Goal: Information Seeking & Learning: Learn about a topic

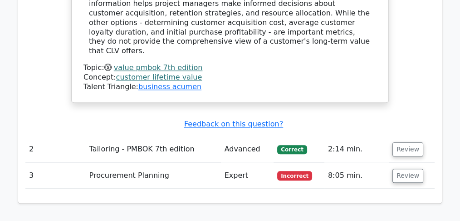
scroll to position [998, 0]
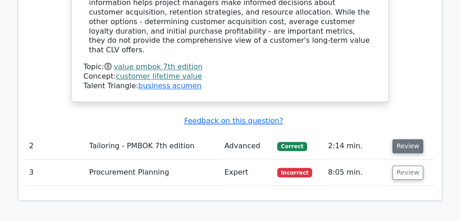
click at [416, 139] on button "Review" at bounding box center [408, 146] width 31 height 14
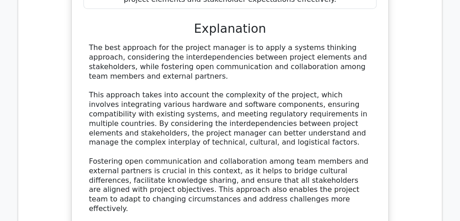
scroll to position [1634, 0]
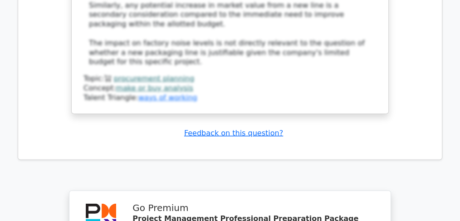
scroll to position [2390, 0]
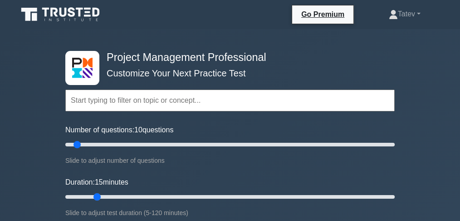
drag, startPoint x: 83, startPoint y: 194, endPoint x: 92, endPoint y: 194, distance: 8.6
type input "15"
click at [92, 194] on input "Duration: 15 minutes" at bounding box center [229, 196] width 329 height 11
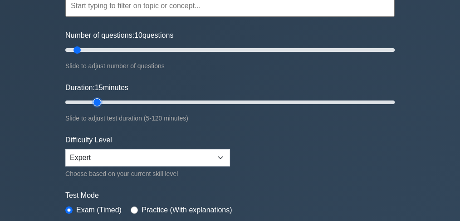
scroll to position [121, 0]
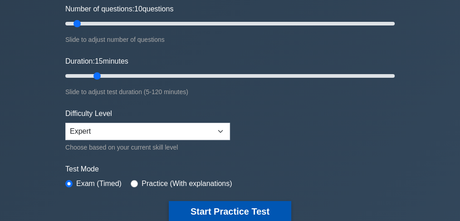
click at [226, 211] on button "Start Practice Test" at bounding box center [230, 211] width 123 height 21
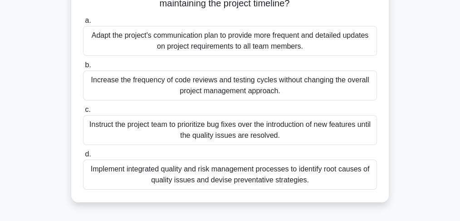
scroll to position [211, 0]
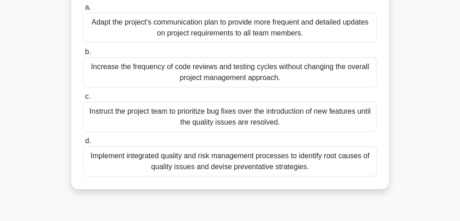
click at [238, 168] on div "Implement integrated quality and risk management processes to identify root cau…" at bounding box center [230, 161] width 294 height 30
click at [83, 144] on input "d. Implement integrated quality and risk management processes to identify root …" at bounding box center [83, 141] width 0 height 6
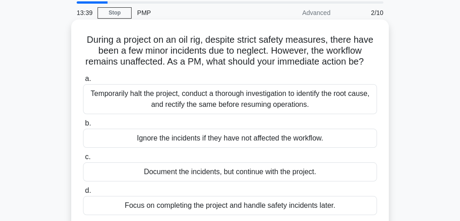
scroll to position [60, 0]
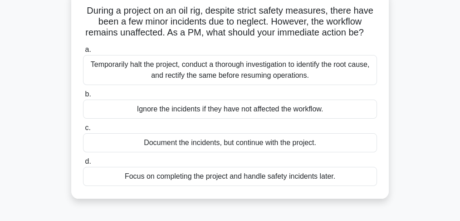
click at [252, 84] on div "Temporarily halt the project, conduct a thorough investigation to identify the …" at bounding box center [230, 70] width 294 height 30
click at [83, 53] on input "a. Temporarily halt the project, conduct a thorough investigation to identify t…" at bounding box center [83, 50] width 0 height 6
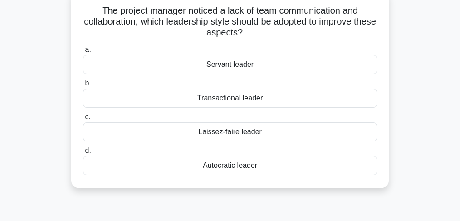
click at [225, 68] on div "Servant leader" at bounding box center [230, 64] width 294 height 19
click at [83, 53] on input "a. Servant leader" at bounding box center [83, 50] width 0 height 6
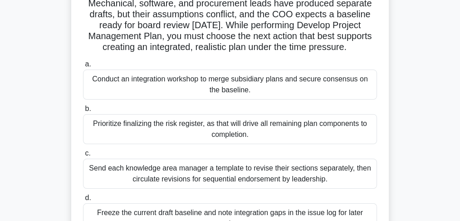
scroll to position [91, 0]
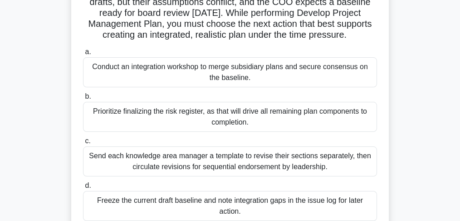
drag, startPoint x: 196, startPoint y: 69, endPoint x: 198, endPoint y: 77, distance: 7.6
click at [195, 69] on div "Conduct an integration workshop to merge subsidiary plans and secure consensus …" at bounding box center [230, 72] width 294 height 30
click at [295, 79] on div "Conduct an integration workshop to merge subsidiary plans and secure consensus …" at bounding box center [230, 72] width 294 height 30
click at [83, 55] on input "a. Conduct an integration workshop to merge subsidiary plans and secure consens…" at bounding box center [83, 52] width 0 height 6
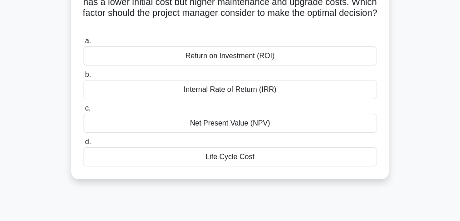
click at [306, 160] on div "Life Cycle Cost" at bounding box center [230, 156] width 294 height 19
click at [83, 145] on input "d. Life Cycle Cost" at bounding box center [83, 142] width 0 height 6
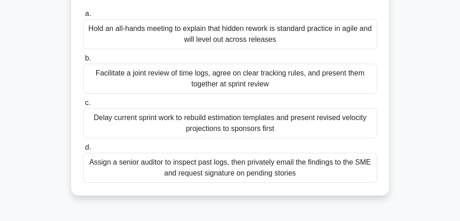
scroll to position [151, 0]
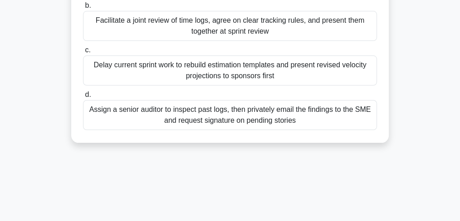
click at [187, 27] on div "Facilitate a joint review of time logs, agree on clear tracking rules, and pres…" at bounding box center [230, 26] width 294 height 30
click at [83, 9] on input "b. Facilitate a joint review of time logs, agree on clear tracking rules, and p…" at bounding box center [83, 6] width 0 height 6
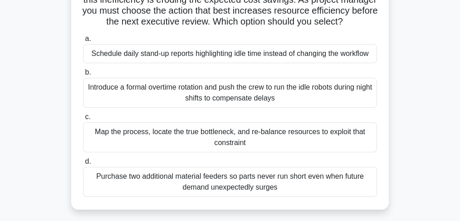
scroll to position [121, 0]
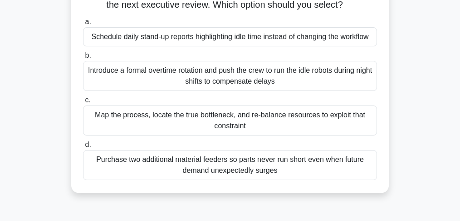
click at [142, 135] on div "Map the process, locate the true bottleneck, and re-balance resources to exploi…" at bounding box center [230, 120] width 294 height 30
click at [83, 103] on input "c. Map the process, locate the true bottleneck, and re-balance resources to exp…" at bounding box center [83, 100] width 0 height 6
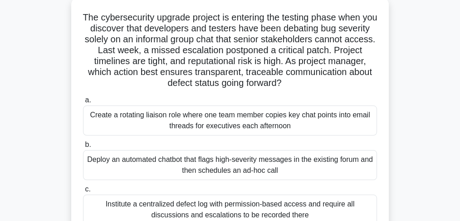
scroll to position [91, 0]
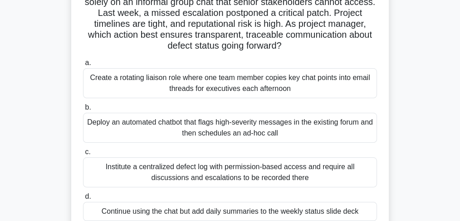
click at [139, 175] on div "Institute a centralized defect log with permission-based access and require all…" at bounding box center [230, 172] width 294 height 30
click at [83, 155] on input "c. Institute a centralized defect log with permission-based access and require …" at bounding box center [83, 152] width 0 height 6
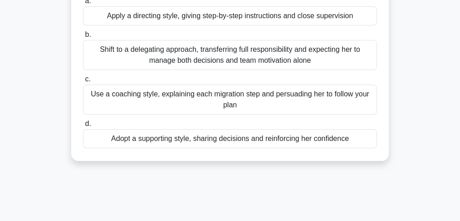
scroll to position [151, 0]
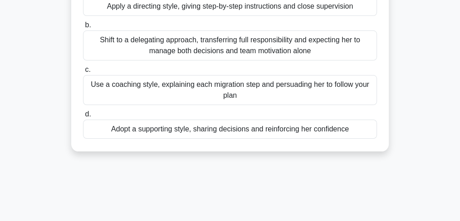
click at [128, 131] on div "Adopt a supporting style, sharing decisions and reinforcing her confidence" at bounding box center [230, 128] width 294 height 19
click at [83, 117] on input "d. Adopt a supporting style, sharing decisions and reinforcing her confidence" at bounding box center [83, 114] width 0 height 6
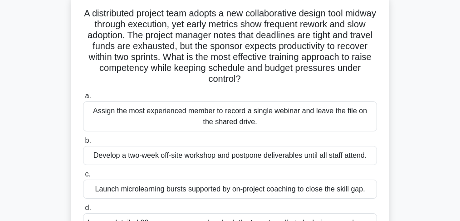
scroll to position [91, 0]
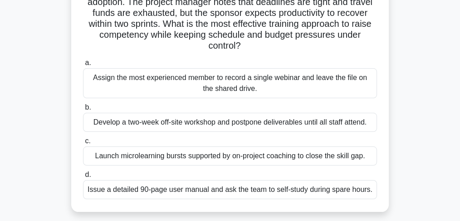
click at [325, 161] on div "Launch microlearning bursts supported by on-project coaching to close the skill…" at bounding box center [230, 155] width 294 height 19
click at [83, 144] on input "c. Launch microlearning bursts supported by on-project coaching to close the sk…" at bounding box center [83, 141] width 0 height 6
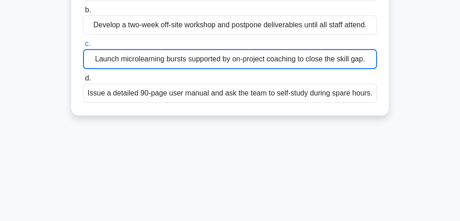
scroll to position [211, 0]
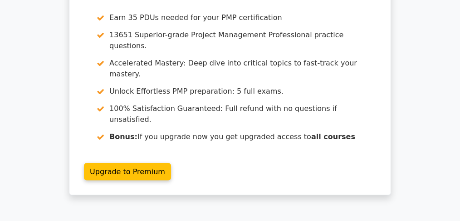
scroll to position [1815, 0]
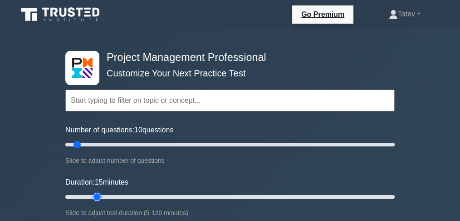
drag, startPoint x: 83, startPoint y: 194, endPoint x: 93, endPoint y: 194, distance: 10.0
type input "15"
click at [93, 194] on input "Duration: 15 minutes" at bounding box center [229, 196] width 329 height 11
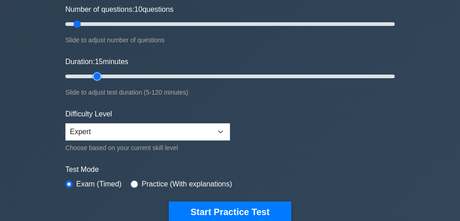
scroll to position [121, 0]
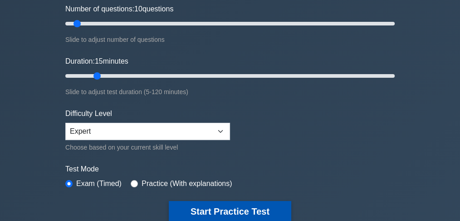
click at [222, 209] on button "Start Practice Test" at bounding box center [230, 211] width 123 height 21
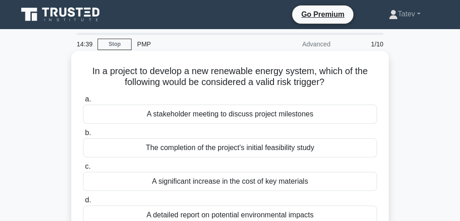
click at [167, 181] on div "A significant increase in the cost of key materials" at bounding box center [230, 181] width 294 height 19
click at [83, 169] on input "c. A significant increase in the cost of key materials" at bounding box center [83, 166] width 0 height 6
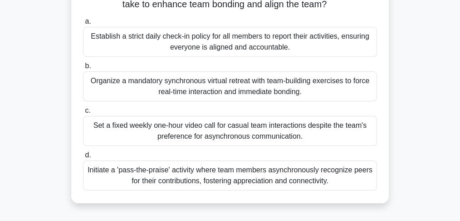
scroll to position [151, 0]
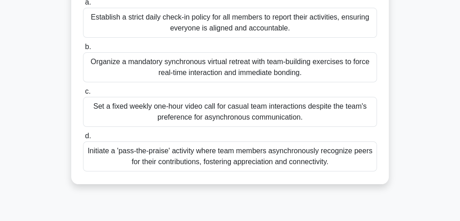
click at [327, 165] on div "Initiate a 'pass-the-praise' activity where team members asynchronously recogni…" at bounding box center [230, 156] width 294 height 30
click at [83, 139] on input "d. Initiate a 'pass-the-praise' activity where team members asynchronously reco…" at bounding box center [83, 136] width 0 height 6
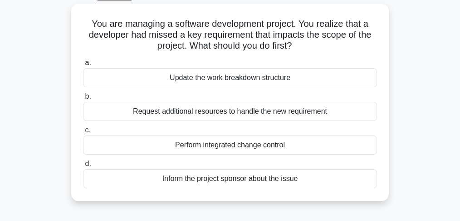
scroll to position [30, 0]
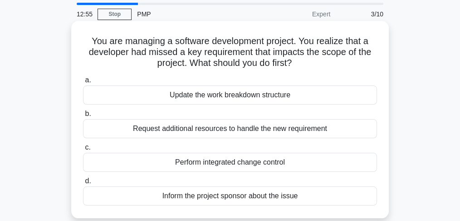
click at [312, 159] on div "Perform integrated change control" at bounding box center [230, 161] width 294 height 19
click at [83, 150] on input "c. Perform integrated change control" at bounding box center [83, 147] width 0 height 6
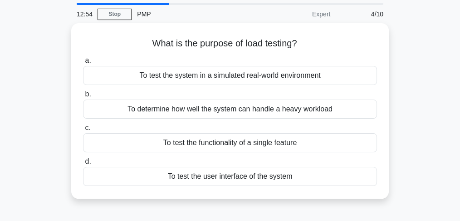
scroll to position [0, 0]
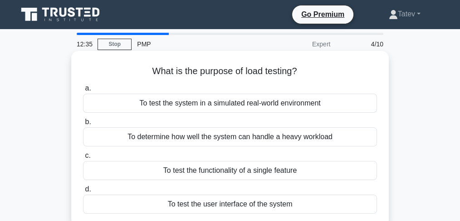
click at [315, 139] on div "To determine how well the system can handle a heavy workload" at bounding box center [230, 136] width 294 height 19
click at [83, 125] on input "b. To determine how well the system can handle a heavy workload" at bounding box center [83, 122] width 0 height 6
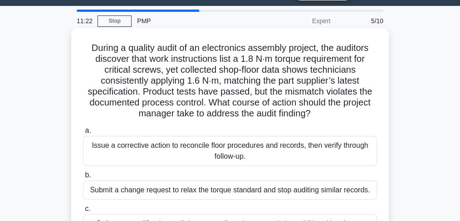
scroll to position [91, 0]
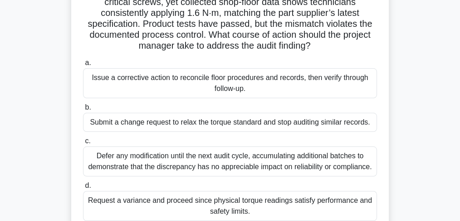
click at [290, 202] on div "Request a variance and proceed since physical torque readings satisfy performan…" at bounding box center [230, 206] width 294 height 30
click at [83, 188] on input "d. Request a variance and proceed since physical torque readings satisfy perfor…" at bounding box center [83, 185] width 0 height 6
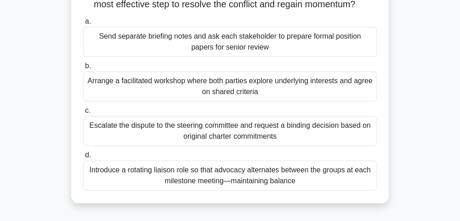
scroll to position [151, 0]
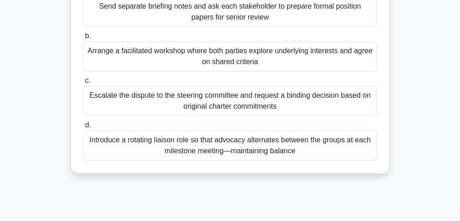
click at [186, 71] on div "Arrange a facilitated workshop where both parties explore underlying interests …" at bounding box center [230, 56] width 294 height 30
click at [83, 39] on input "b. Arrange a facilitated workshop where both parties explore underlying interes…" at bounding box center [83, 36] width 0 height 6
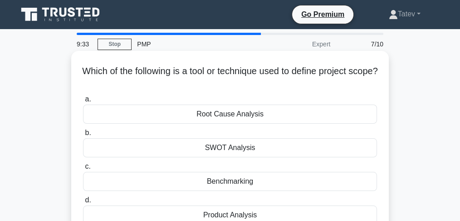
scroll to position [60, 0]
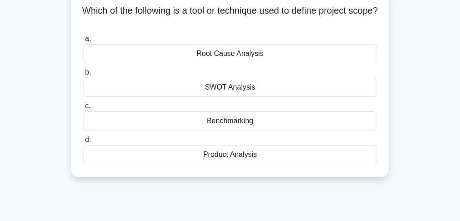
click at [200, 126] on div "Benchmarking" at bounding box center [230, 120] width 294 height 19
click at [83, 109] on input "c. Benchmarking" at bounding box center [83, 106] width 0 height 6
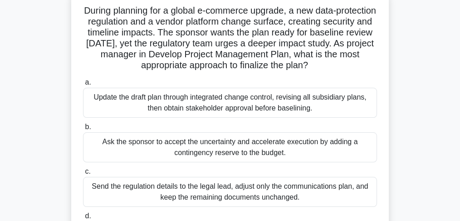
click at [321, 151] on div "Ask the sponsor to accept the uncertainty and accelerate execution by adding a …" at bounding box center [230, 147] width 294 height 30
click at [83, 130] on input "b. Ask the sponsor to accept the uncertainty and accelerate execution by adding…" at bounding box center [83, 127] width 0 height 6
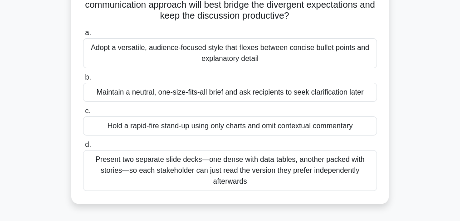
scroll to position [121, 0]
click at [277, 55] on div "Adopt a versatile, audience-focused style that flexes between concise bullet po…" at bounding box center [230, 53] width 294 height 30
click at [83, 36] on input "a. Adopt a versatile, audience-focused style that flexes between concise bullet…" at bounding box center [83, 33] width 0 height 6
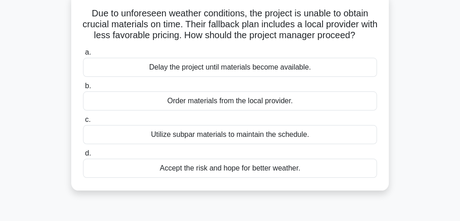
scroll to position [60, 0]
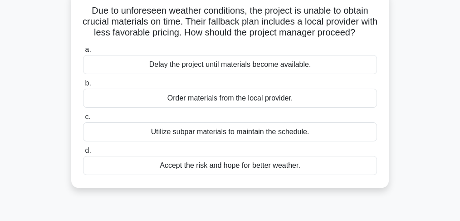
click at [198, 108] on div "Order materials from the local provider." at bounding box center [230, 97] width 294 height 19
click at [83, 86] on input "b. Order materials from the local provider." at bounding box center [83, 83] width 0 height 6
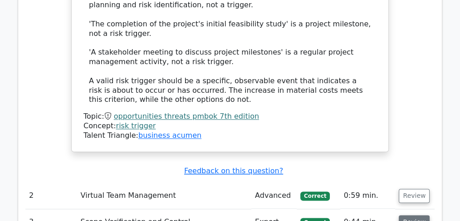
scroll to position [1210, 0]
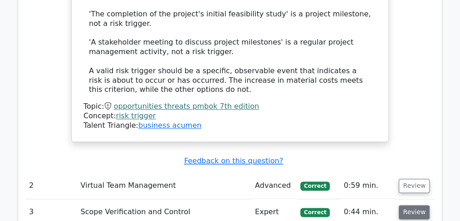
click at [413, 205] on button "Review" at bounding box center [414, 212] width 31 height 14
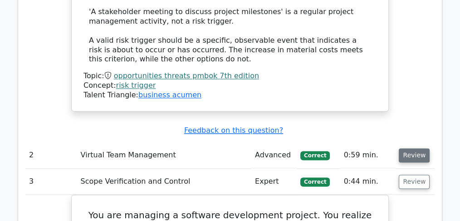
click at [417, 148] on button "Review" at bounding box center [414, 155] width 31 height 14
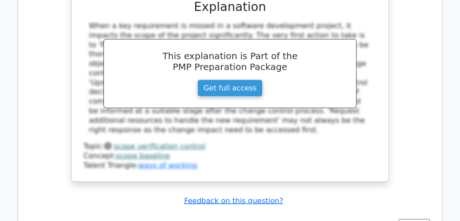
scroll to position [2208, 0]
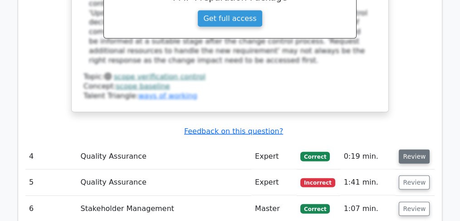
click at [420, 149] on button "Review" at bounding box center [414, 156] width 31 height 14
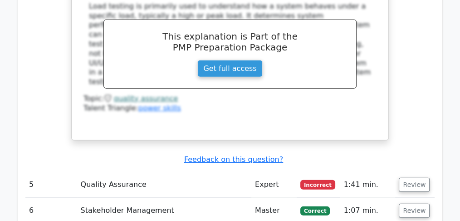
scroll to position [2571, 0]
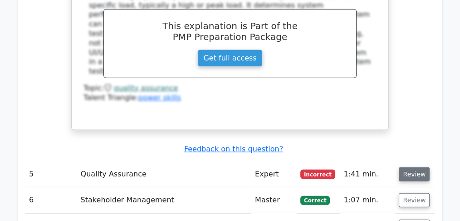
click at [417, 167] on button "Review" at bounding box center [414, 174] width 31 height 14
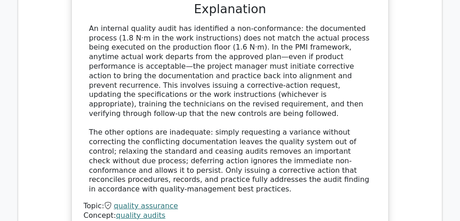
scroll to position [3055, 0]
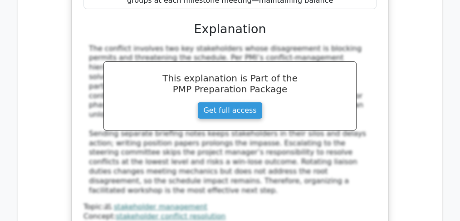
scroll to position [3600, 0]
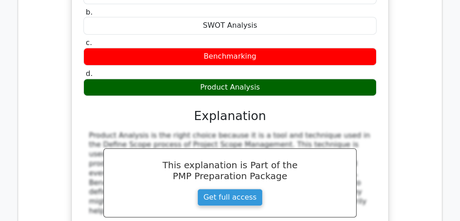
scroll to position [3963, 0]
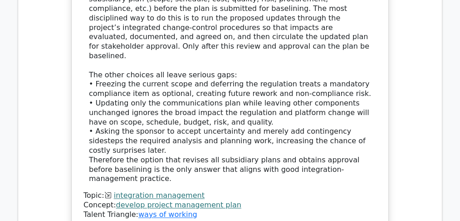
scroll to position [4598, 0]
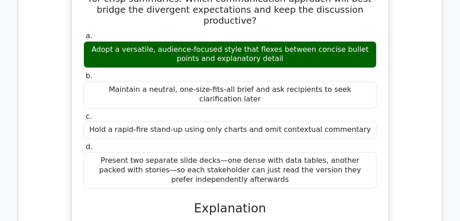
scroll to position [5052, 0]
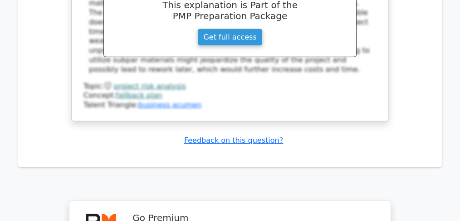
scroll to position [5687, 0]
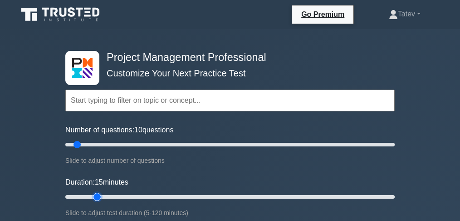
drag, startPoint x: 82, startPoint y: 194, endPoint x: 94, endPoint y: 192, distance: 12.3
type input "15"
click at [94, 192] on input "Duration: 15 minutes" at bounding box center [229, 196] width 329 height 11
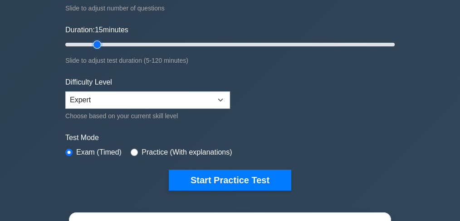
scroll to position [182, 0]
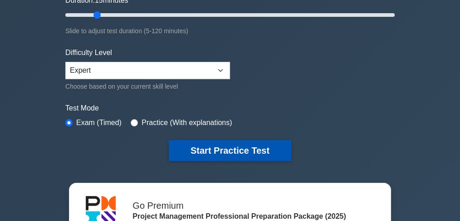
click at [257, 152] on button "Start Practice Test" at bounding box center [230, 150] width 123 height 21
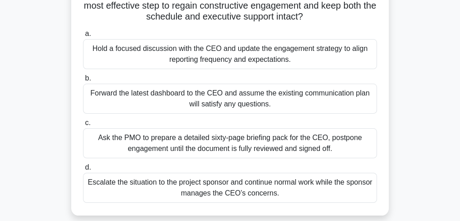
scroll to position [121, 0]
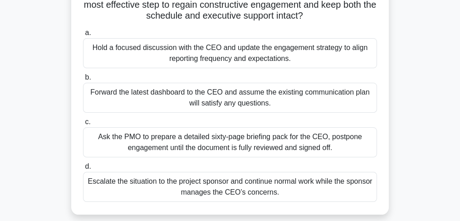
click at [180, 58] on div "Hold a focused discussion with the CEO and update the engagement strategy to al…" at bounding box center [230, 53] width 294 height 30
click at [83, 36] on input "a. Hold a focused discussion with the CEO and update the engagement strategy to…" at bounding box center [83, 33] width 0 height 6
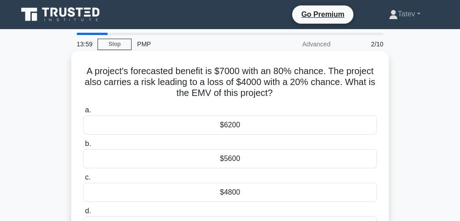
scroll to position [0, 0]
click at [242, 191] on div "$4800" at bounding box center [230, 191] width 294 height 19
click at [83, 180] on input "c. $4800" at bounding box center [83, 177] width 0 height 6
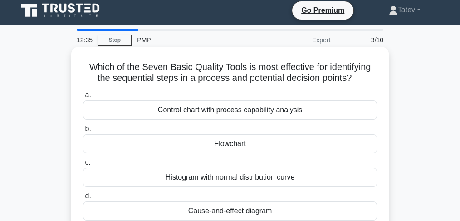
scroll to position [30, 0]
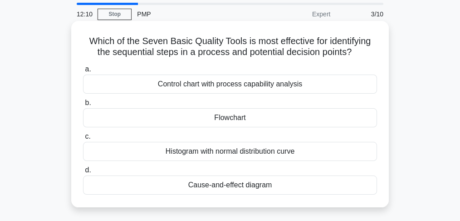
click at [235, 119] on div "Flowchart" at bounding box center [230, 117] width 294 height 19
click at [83, 106] on input "b. Flowchart" at bounding box center [83, 103] width 0 height 6
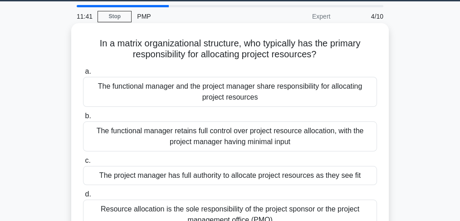
scroll to position [91, 0]
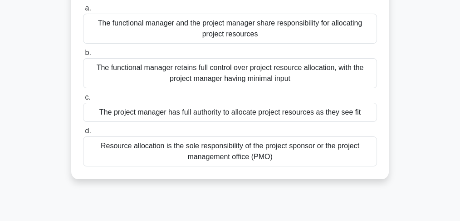
click at [280, 35] on div "The functional manager and the project manager share responsibility for allocat…" at bounding box center [230, 29] width 294 height 30
click at [83, 11] on input "a. The functional manager and the project manager share responsibility for allo…" at bounding box center [83, 8] width 0 height 6
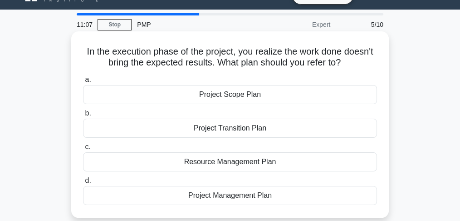
scroll to position [30, 0]
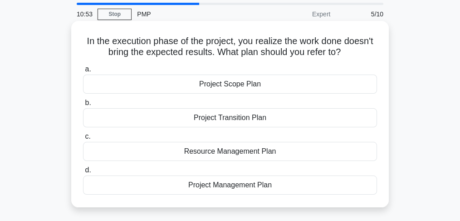
click at [282, 182] on div "Project Management Plan" at bounding box center [230, 184] width 294 height 19
click at [83, 173] on input "d. Project Management Plan" at bounding box center [83, 170] width 0 height 6
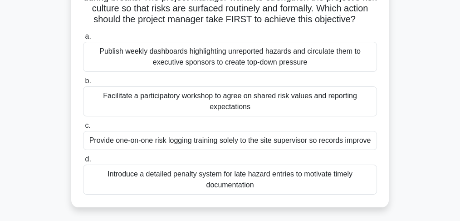
scroll to position [121, 0]
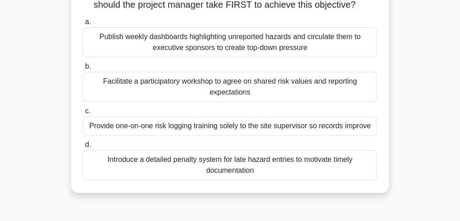
click at [174, 102] on div "Facilitate a participatory workshop to agree on shared risk values and reportin…" at bounding box center [230, 87] width 294 height 30
click at [83, 69] on input "b. Facilitate a participatory workshop to agree on shared risk values and repor…" at bounding box center [83, 67] width 0 height 6
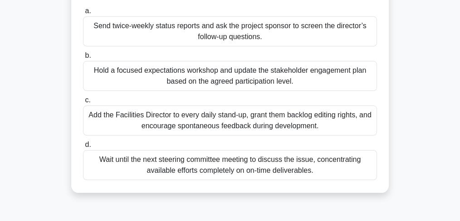
click at [178, 77] on div "Hold a focused expectations workshop and update the stakeholder engagement plan…" at bounding box center [230, 76] width 294 height 30
click at [83, 59] on input "b. Hold a focused expectations workshop and update the stakeholder engagement p…" at bounding box center [83, 56] width 0 height 6
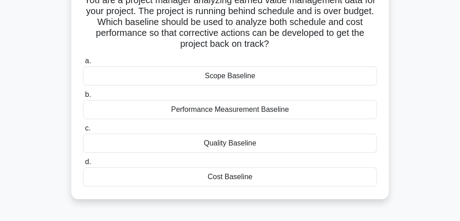
scroll to position [60, 0]
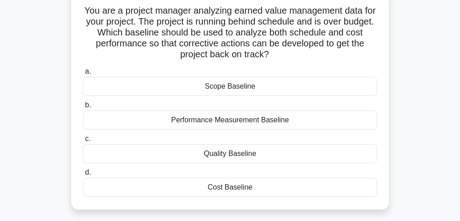
click at [171, 123] on div "Performance Measurement Baseline" at bounding box center [230, 119] width 294 height 19
click at [83, 108] on input "b. Performance Measurement Baseline" at bounding box center [83, 105] width 0 height 6
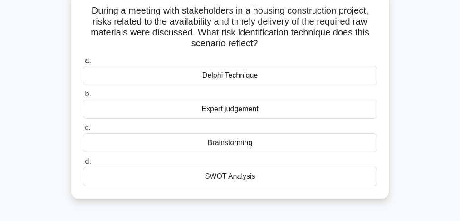
click at [230, 142] on div "Brainstorming" at bounding box center [230, 142] width 294 height 19
click at [83, 131] on input "c. Brainstorming" at bounding box center [83, 128] width 0 height 6
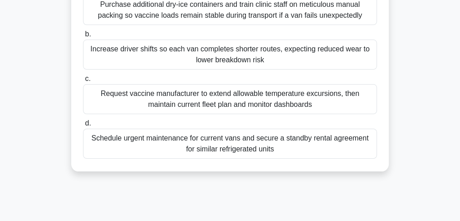
scroll to position [182, 0]
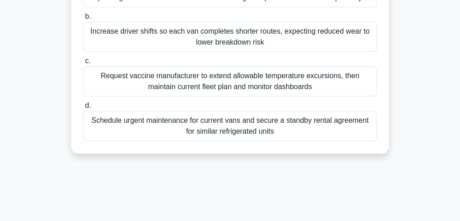
click at [273, 141] on div "Schedule urgent maintenance for current vans and secure a standby rental agreem…" at bounding box center [230, 126] width 294 height 30
click at [83, 108] on input "d. Schedule urgent maintenance for current vans and secure a standby rental agr…" at bounding box center [83, 106] width 0 height 6
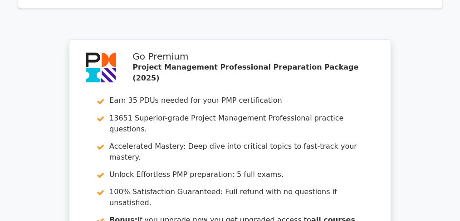
scroll to position [1634, 0]
